Goal: Ask a question

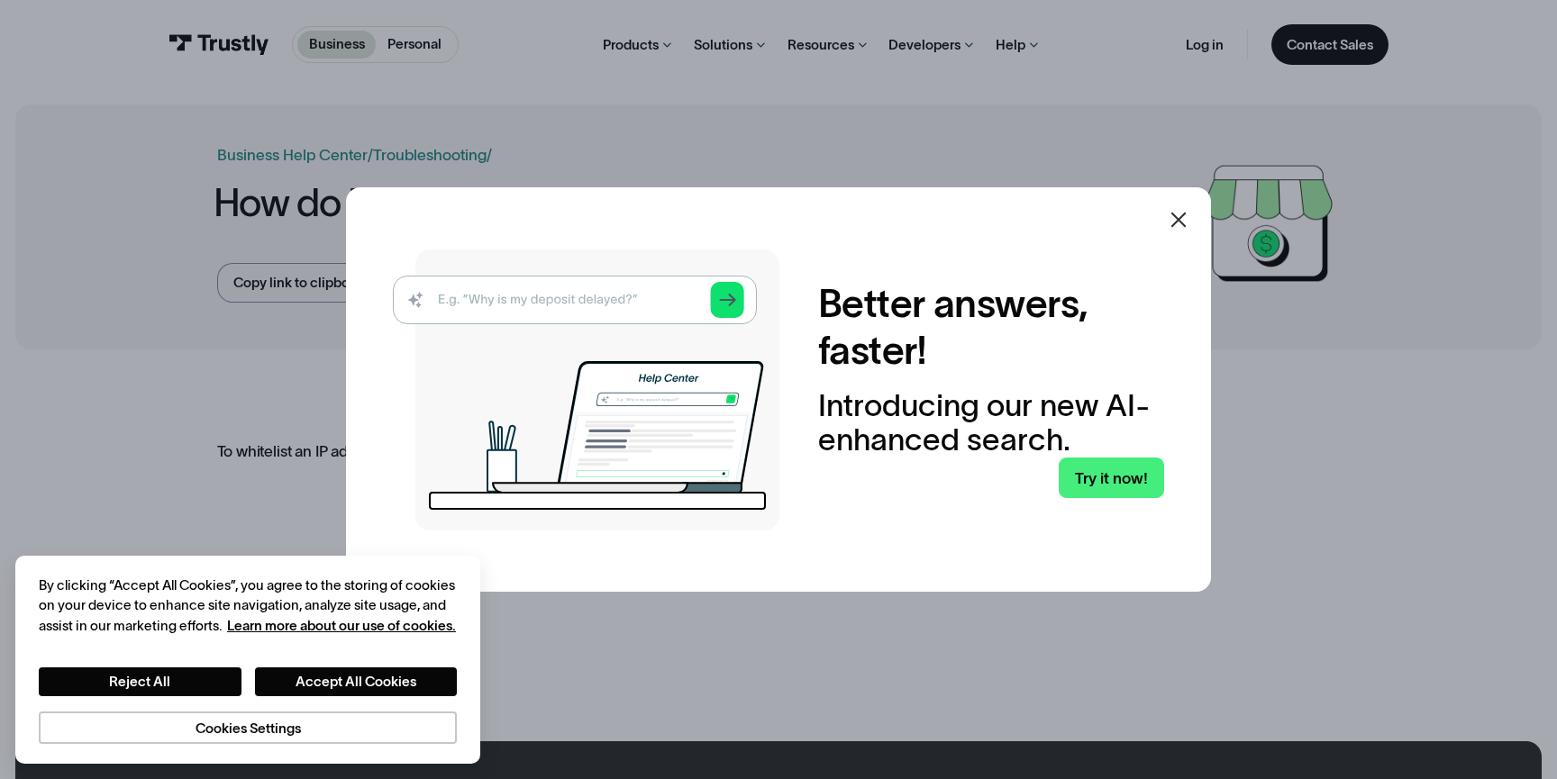
click at [1186, 219] on icon at bounding box center [1179, 220] width 22 height 22
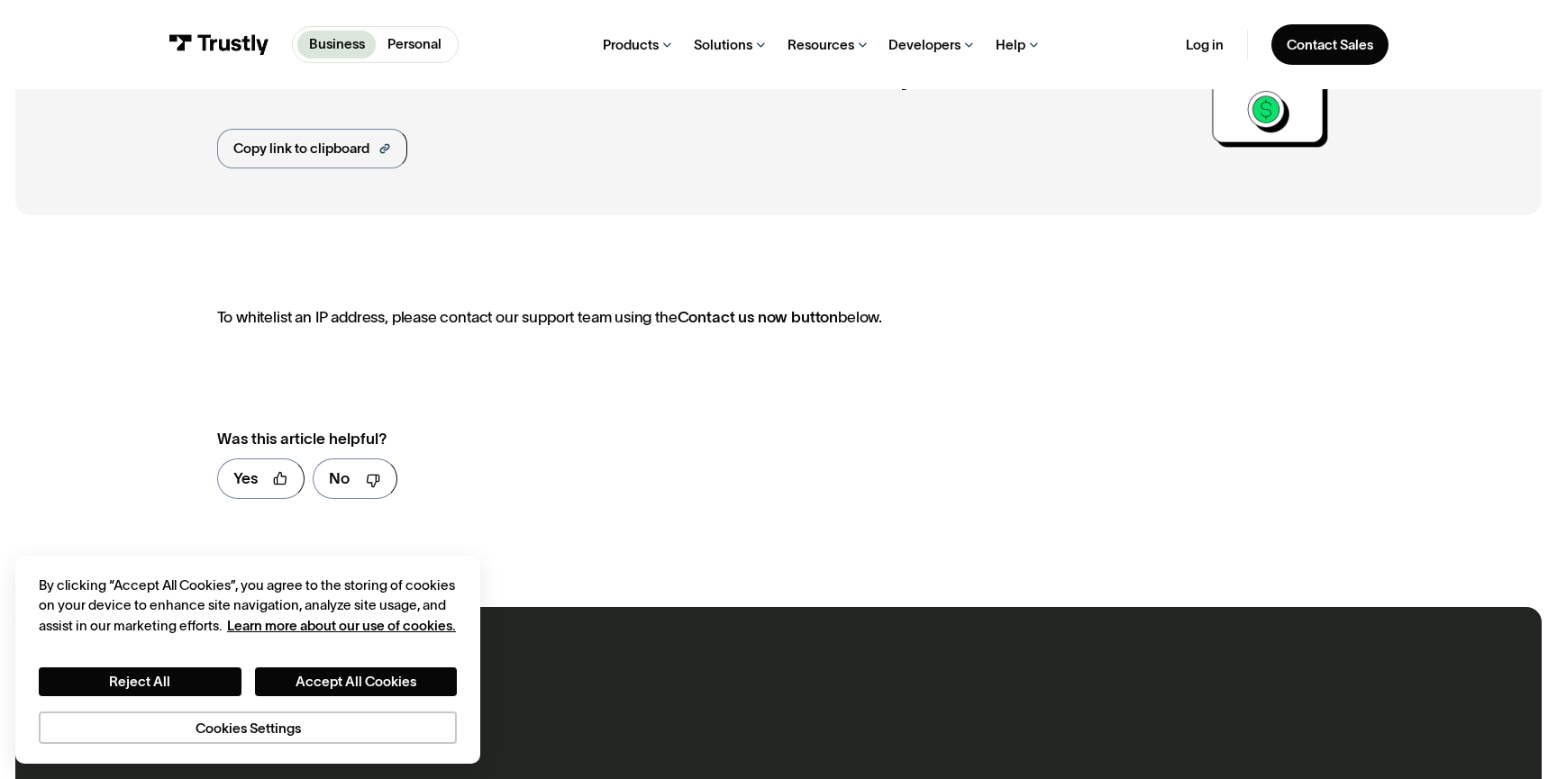
scroll to position [139, 0]
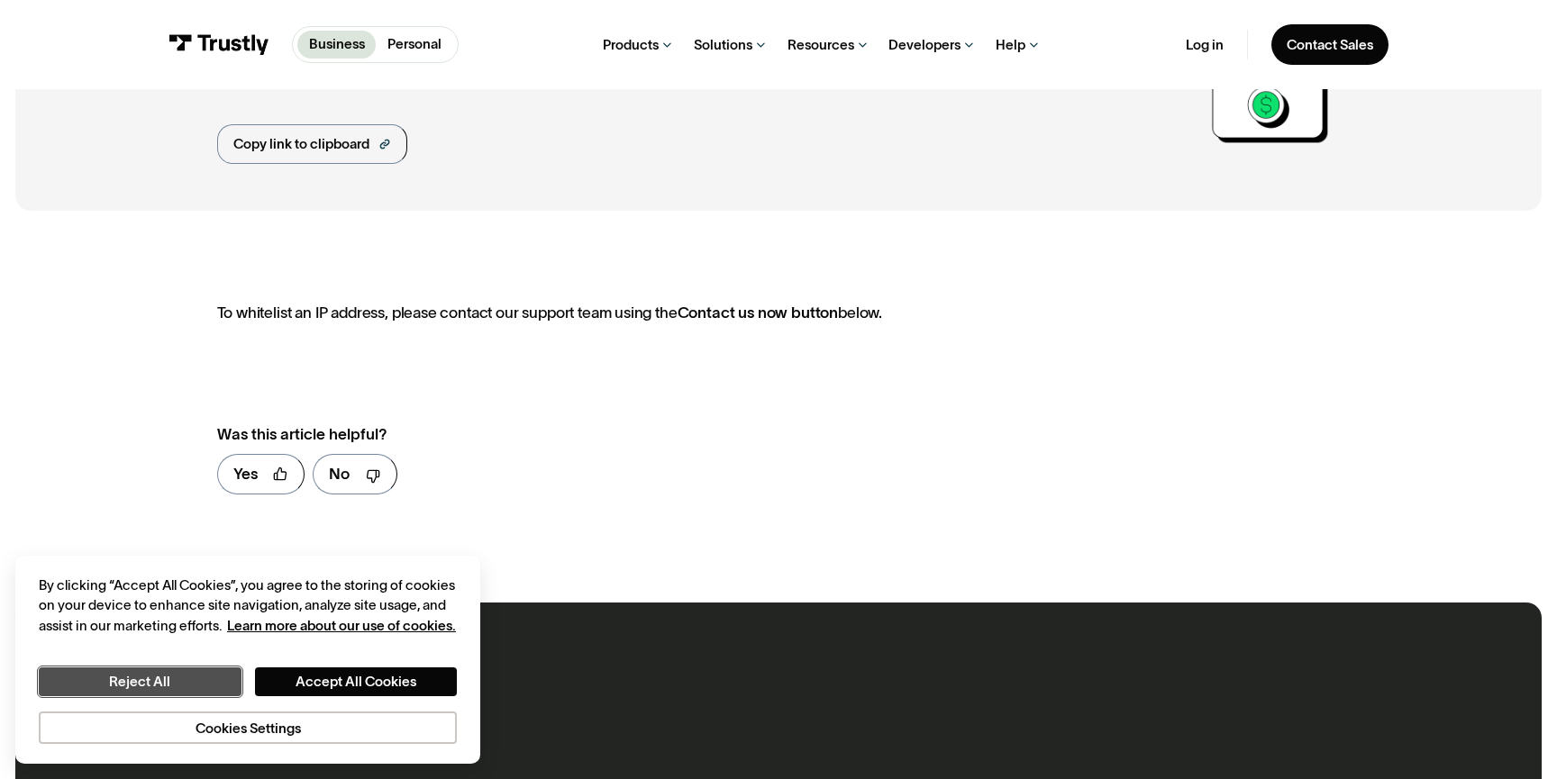
click at [214, 675] on button "Reject All" at bounding box center [140, 682] width 203 height 29
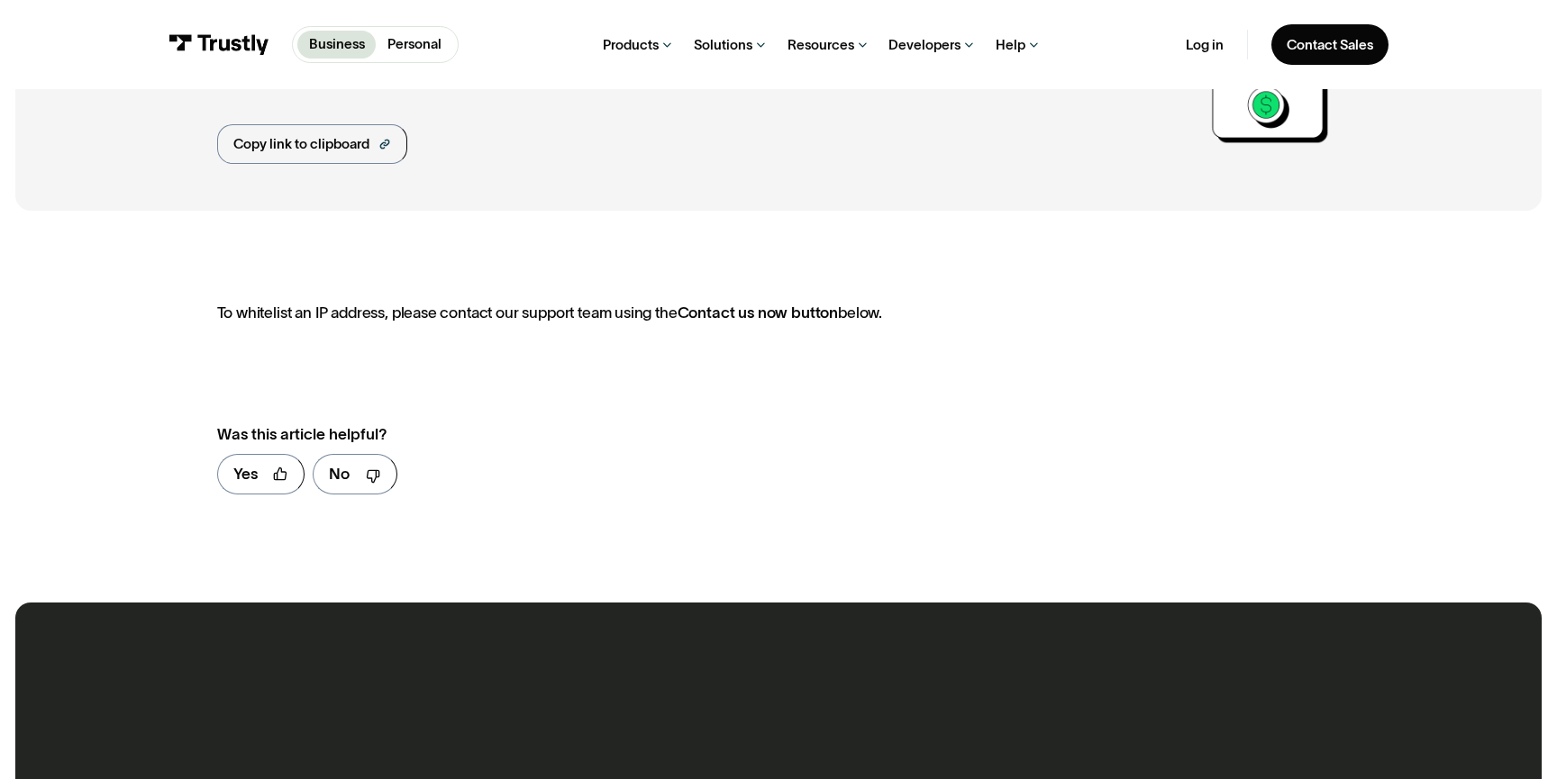
scroll to position [0, 0]
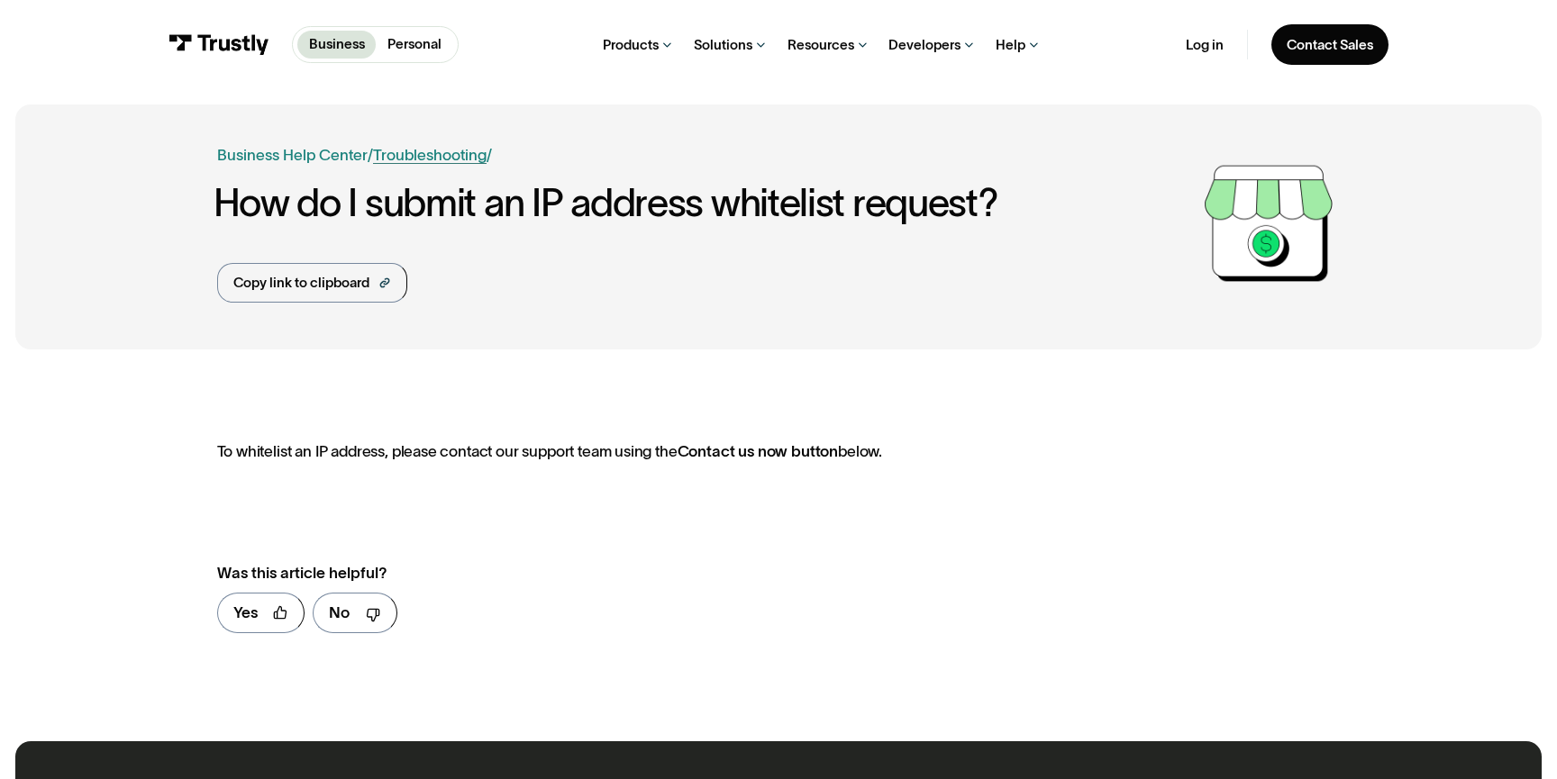
click at [417, 151] on link "Troubleshooting" at bounding box center [430, 154] width 114 height 17
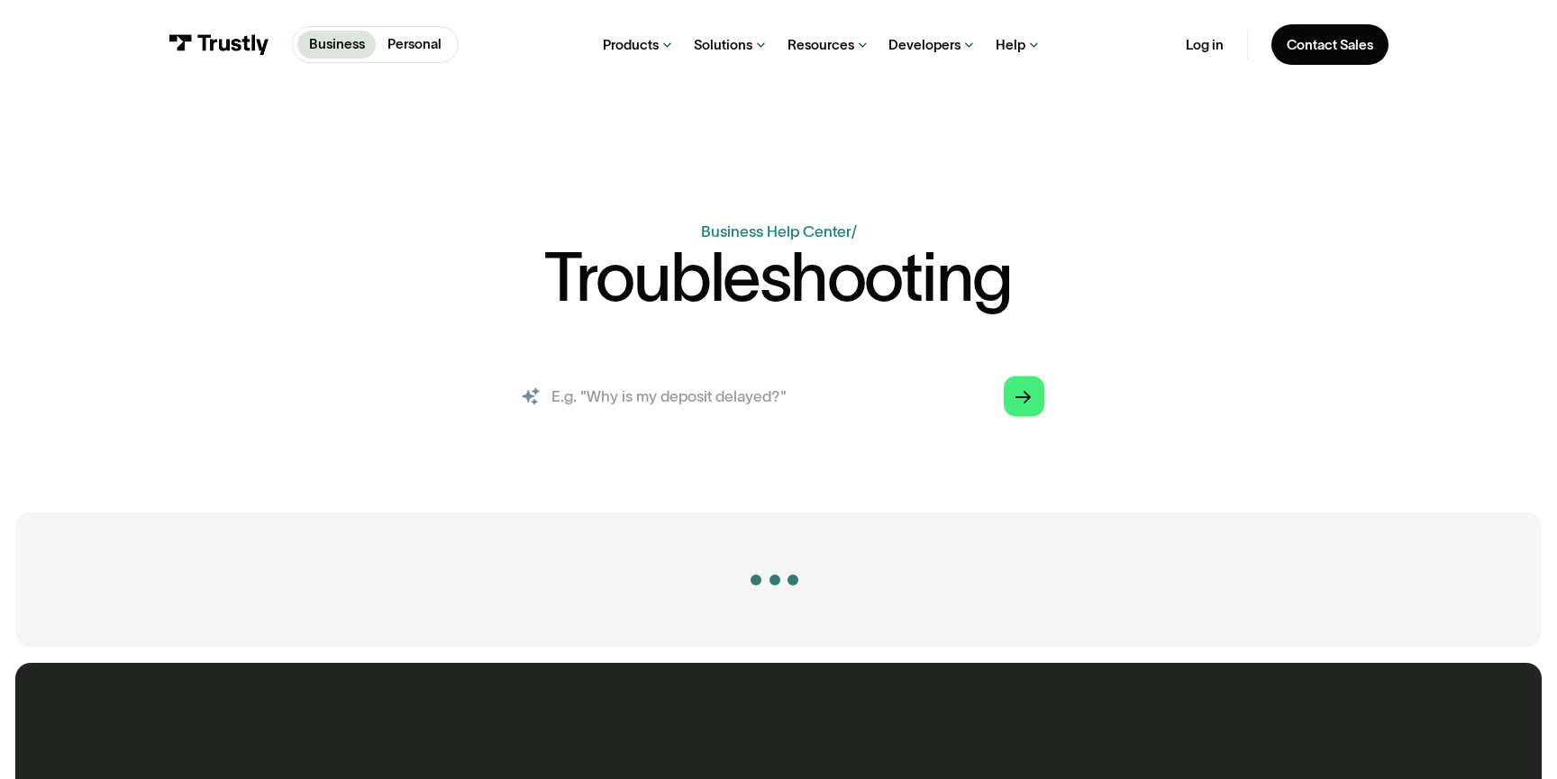
click at [592, 381] on input "search" at bounding box center [778, 396] width 562 height 62
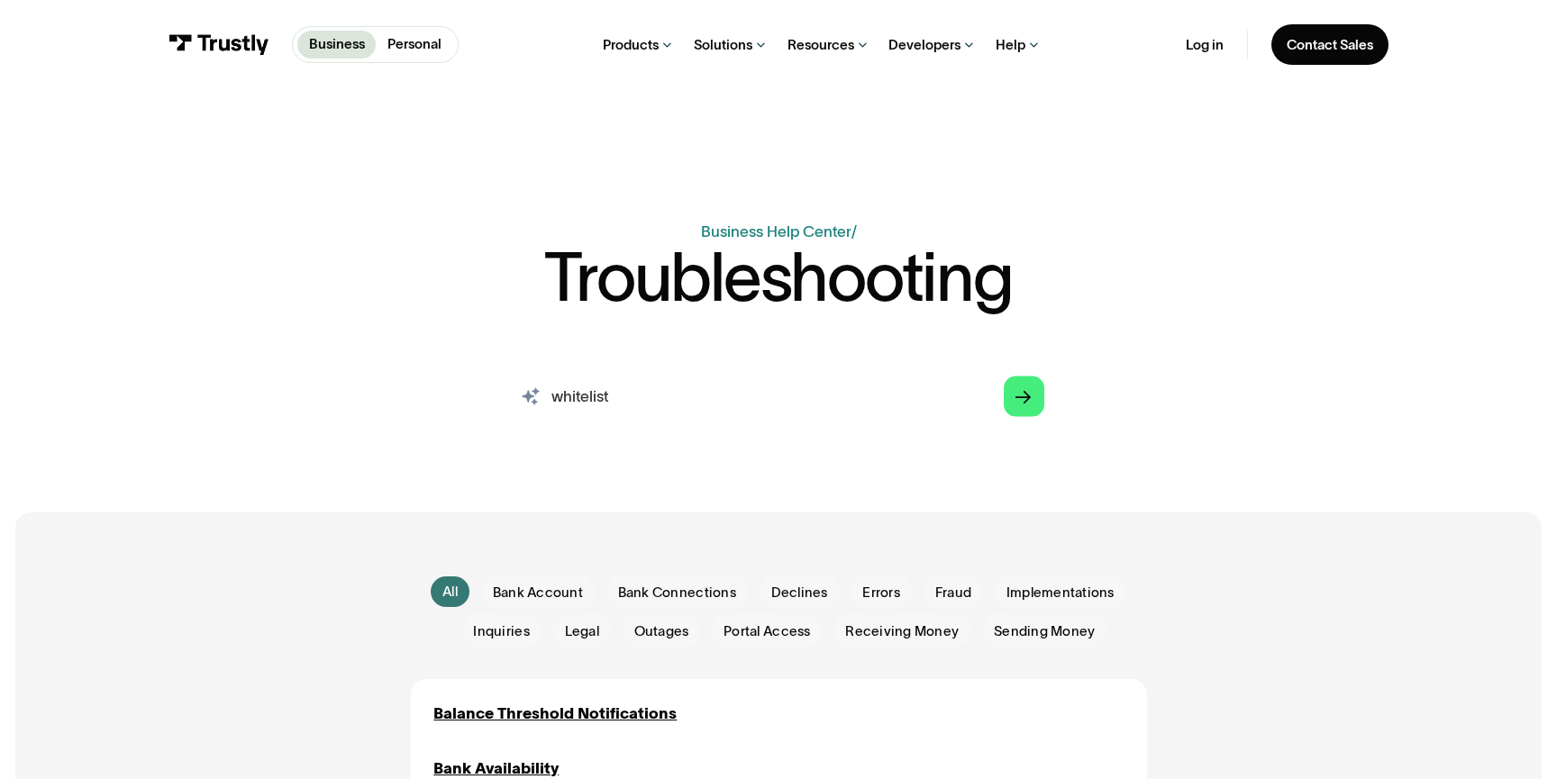
type input "whitelist"
click at [1026, 404] on div "Arrow Right" at bounding box center [1022, 395] width 15 height 15
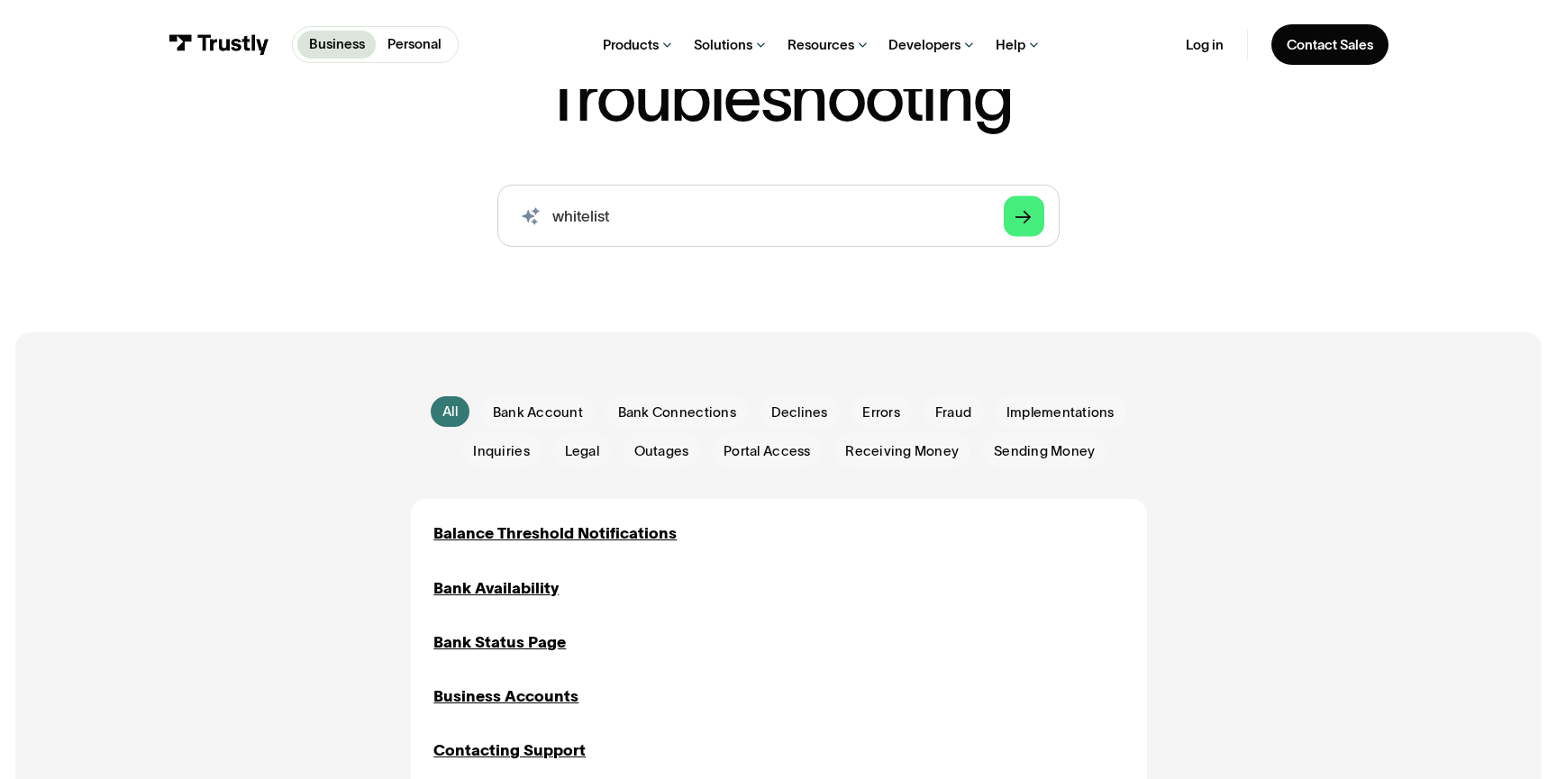
scroll to position [229, 0]
